Goal: Complete application form

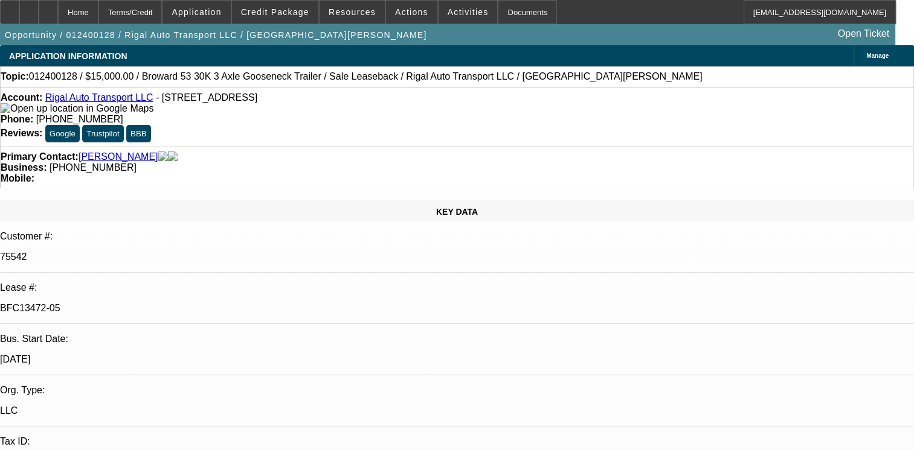
select select "0"
select select "2"
select select "0"
select select "2"
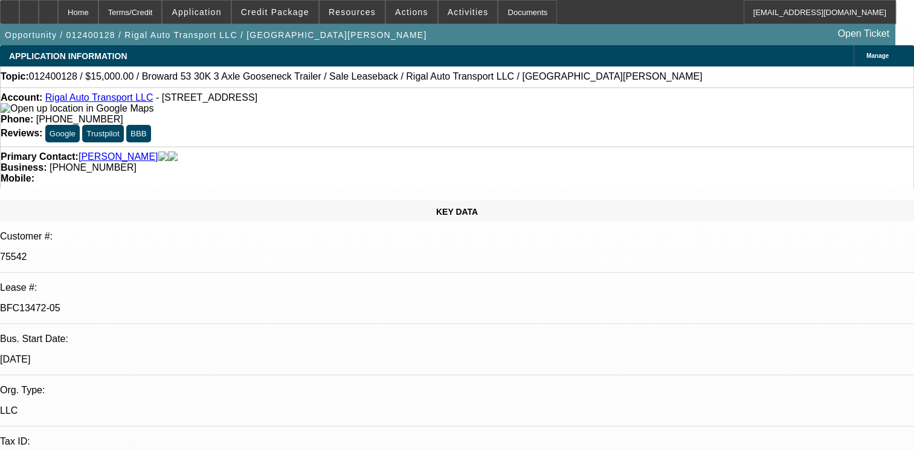
select select "0"
select select "2"
select select "0"
select select "1"
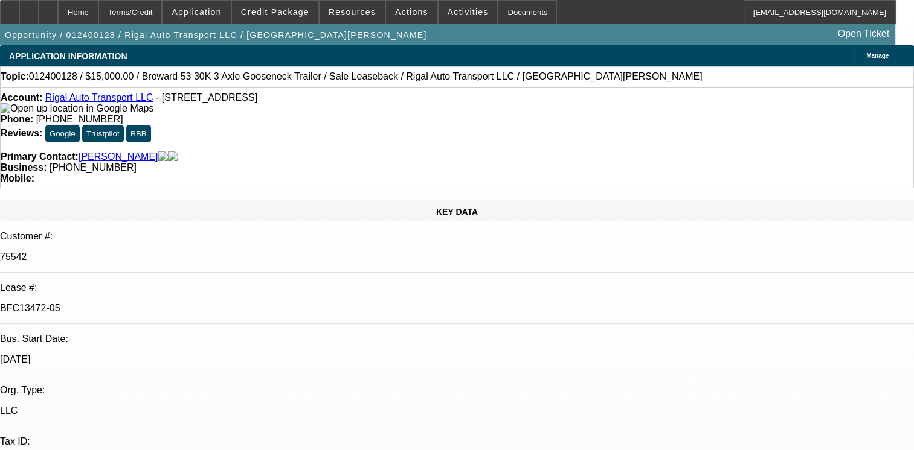
select select "2"
select select "6"
select select "1"
select select "2"
select select "6"
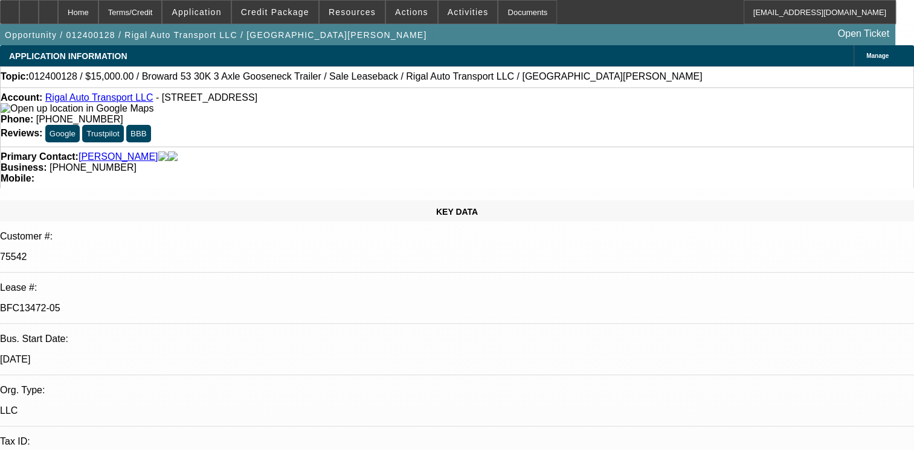
select select "1"
select select "2"
select select "6"
